Goal: Task Accomplishment & Management: Complete application form

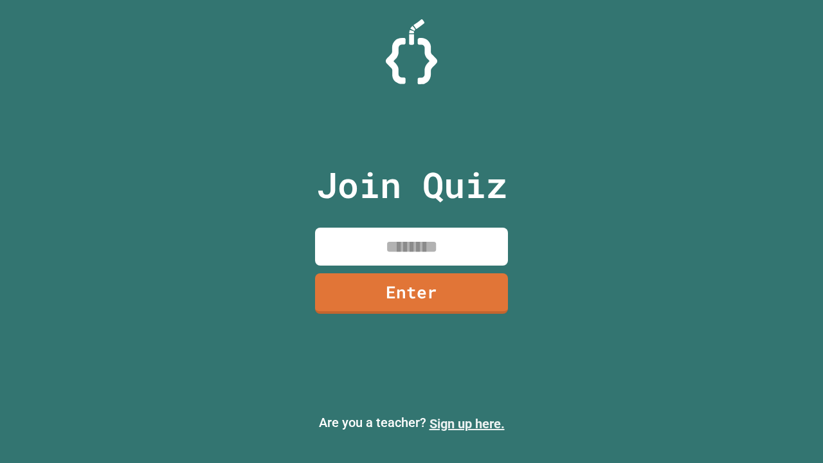
click at [467, 424] on link "Sign up here." at bounding box center [467, 423] width 75 height 15
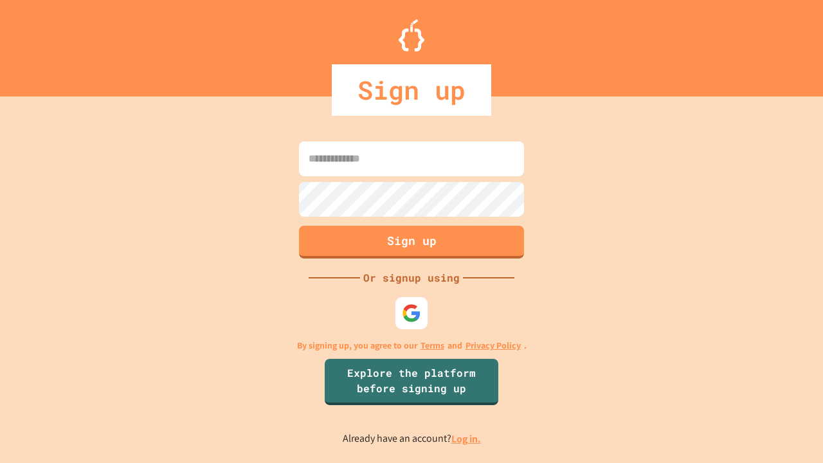
click at [467, 439] on link "Log in." at bounding box center [467, 439] width 30 height 14
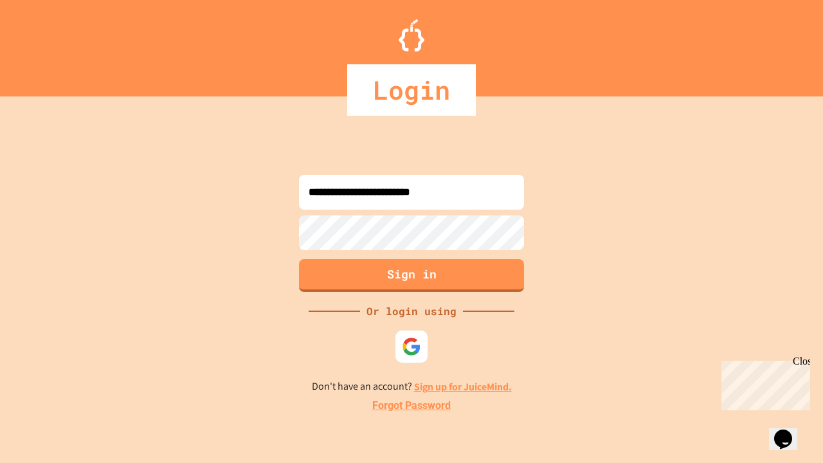
type input "**********"
